Goal: Task Accomplishment & Management: Use online tool/utility

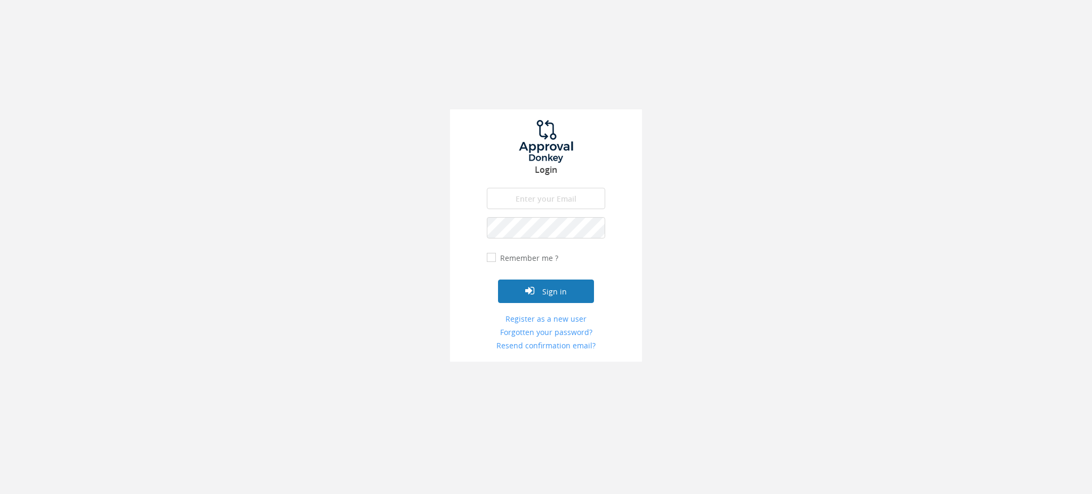
type input "[EMAIL_ADDRESS][DOMAIN_NAME]"
click at [555, 294] on button "Sign in" at bounding box center [546, 290] width 96 height 23
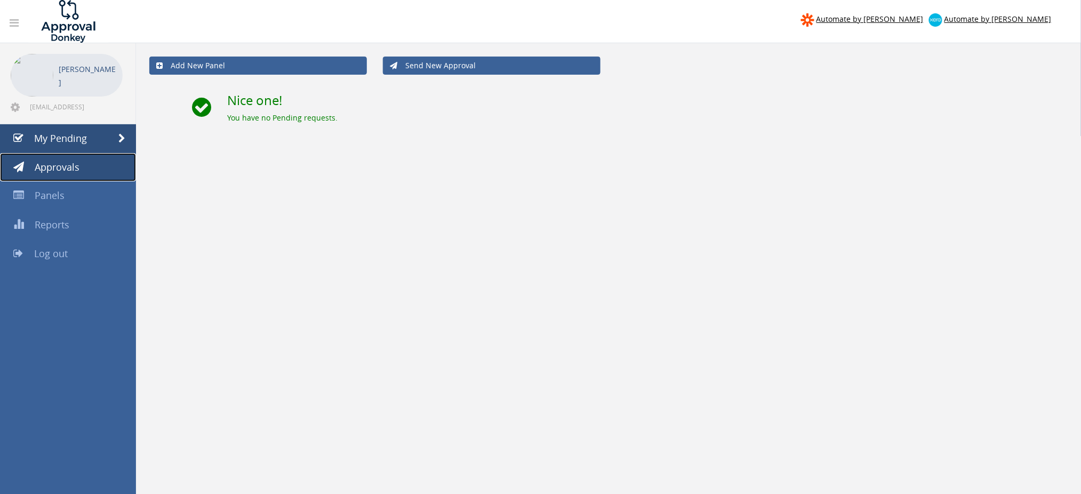
click at [74, 154] on link "Approvals" at bounding box center [68, 167] width 136 height 29
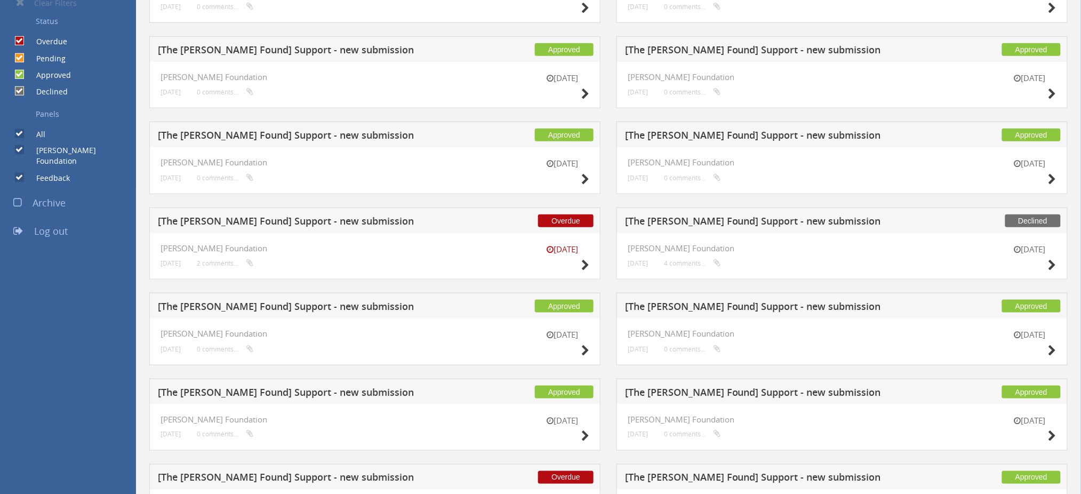
scroll to position [355, 0]
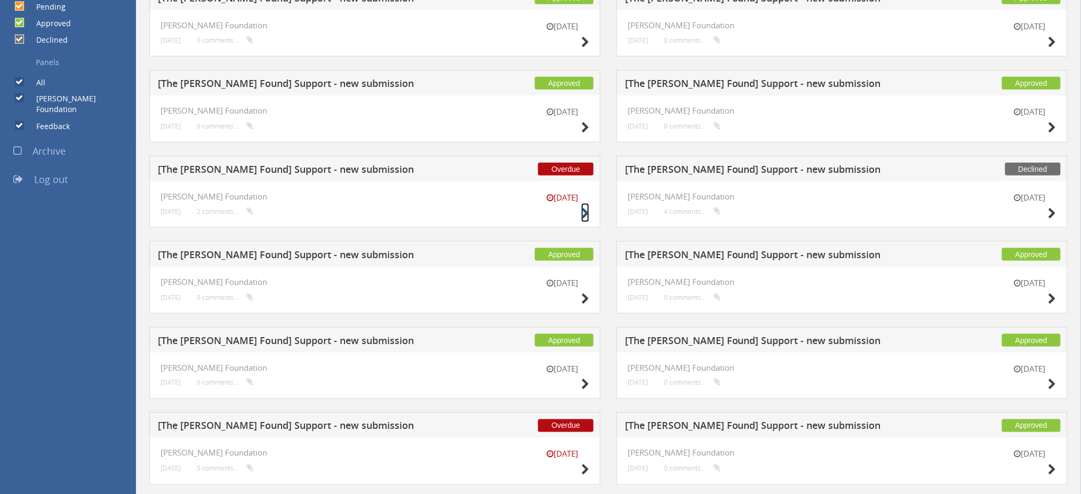
click at [584, 210] on icon at bounding box center [585, 213] width 8 height 11
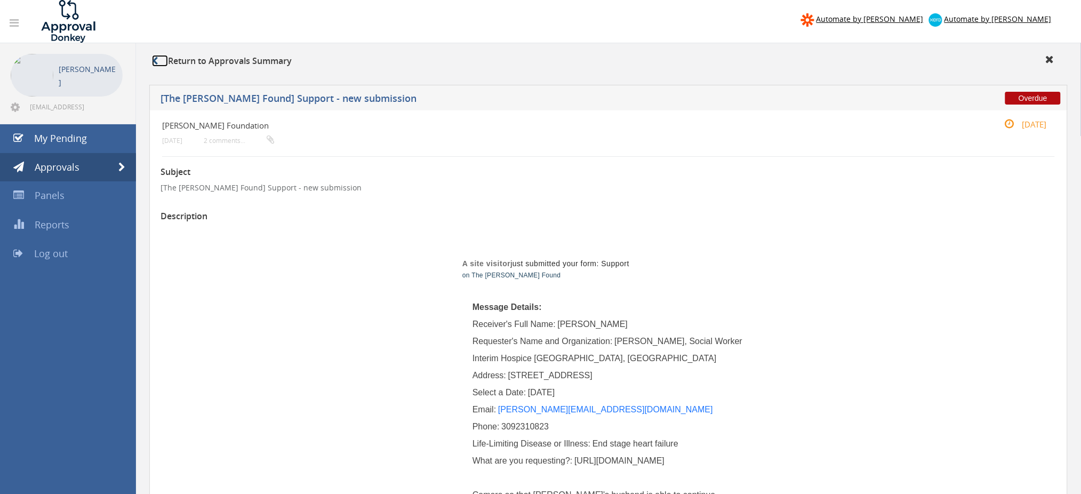
click at [160, 64] on link at bounding box center [160, 61] width 16 height 12
click at [157, 58] on icon at bounding box center [155, 61] width 6 height 9
click at [119, 163] on span at bounding box center [121, 168] width 7 height 10
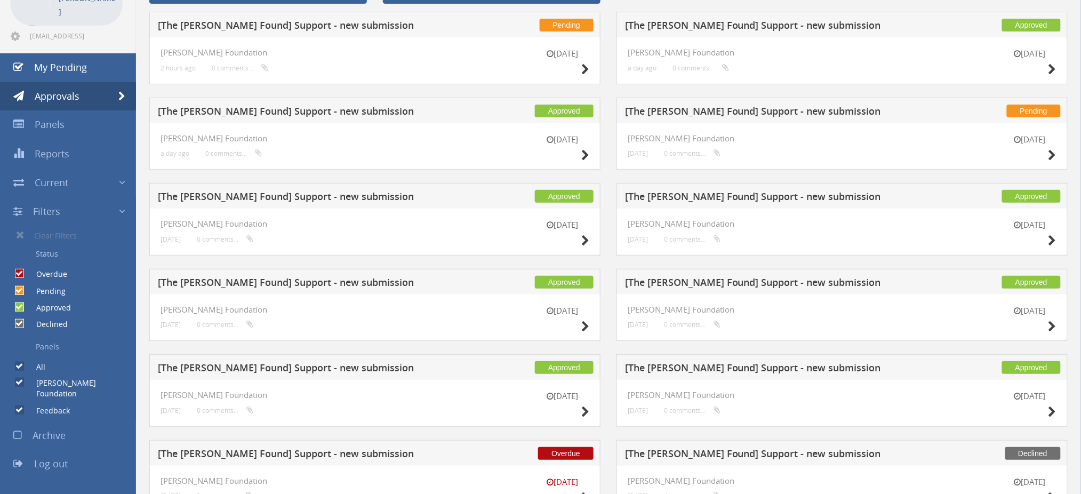
scroll to position [142, 0]
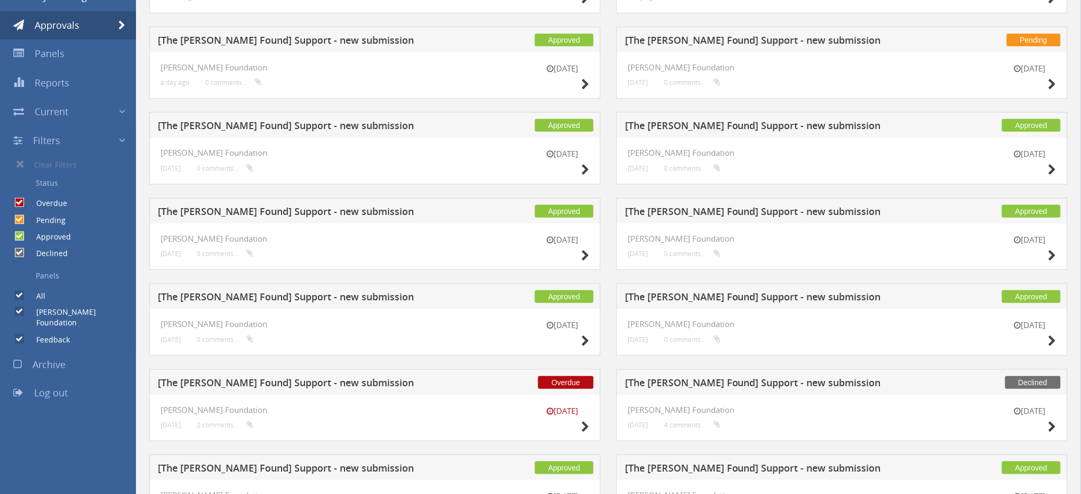
click at [1047, 424] on div "[DATE]" at bounding box center [1029, 420] width 53 height 30
click at [1052, 427] on icon at bounding box center [1052, 426] width 8 height 11
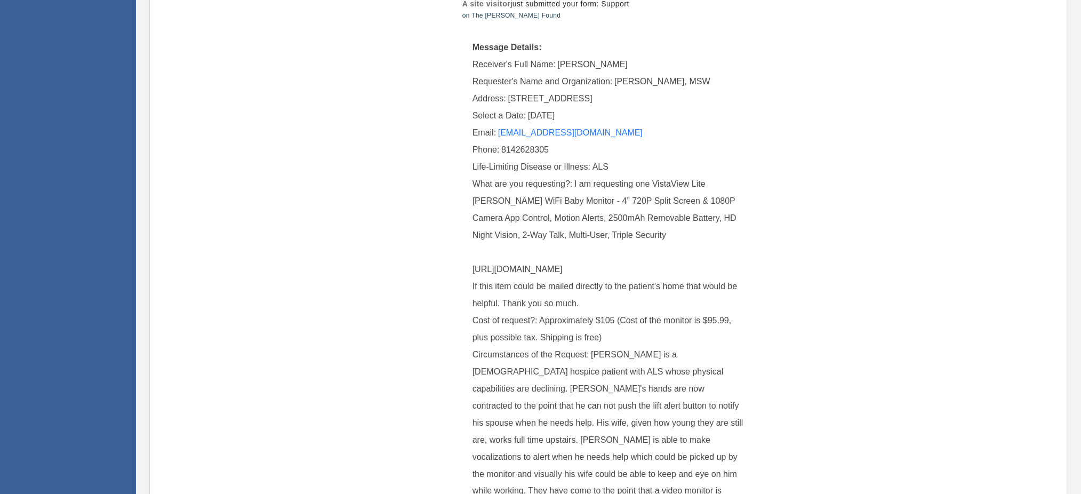
scroll to position [284, 0]
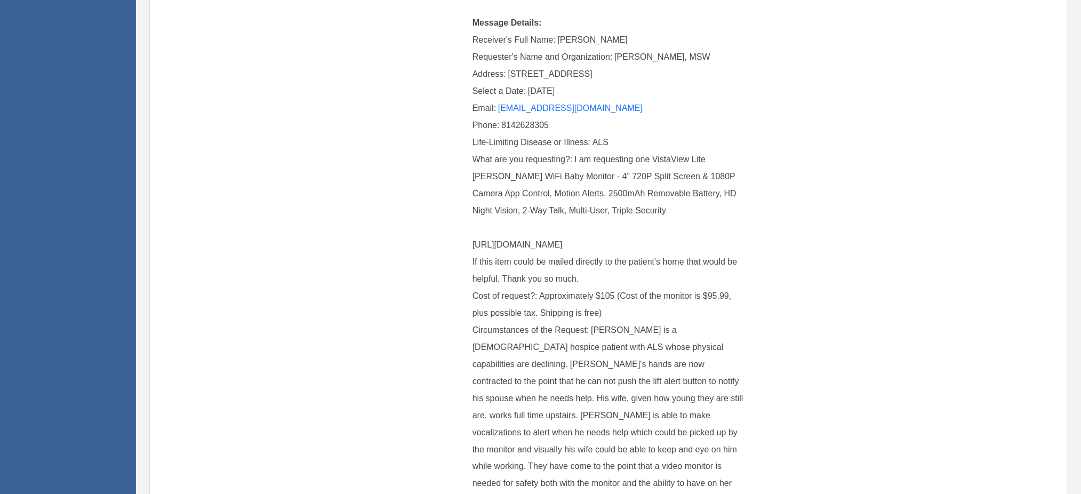
click at [471, 247] on td "Message Details: Receiver's Full Name: [PERSON_NAME] Requester's Name and Organ…" at bounding box center [608, 272] width 299 height 536
drag, startPoint x: 581, startPoint y: 262, endPoint x: 472, endPoint y: 247, distance: 110.3
click at [472, 247] on div "What are you requesting?: I am requesting one VistaView Lite [PERSON_NAME] WiFi…" at bounding box center [608, 219] width 272 height 136
copy span "[URL][DOMAIN_NAME]"
